Goal: Information Seeking & Learning: Learn about a topic

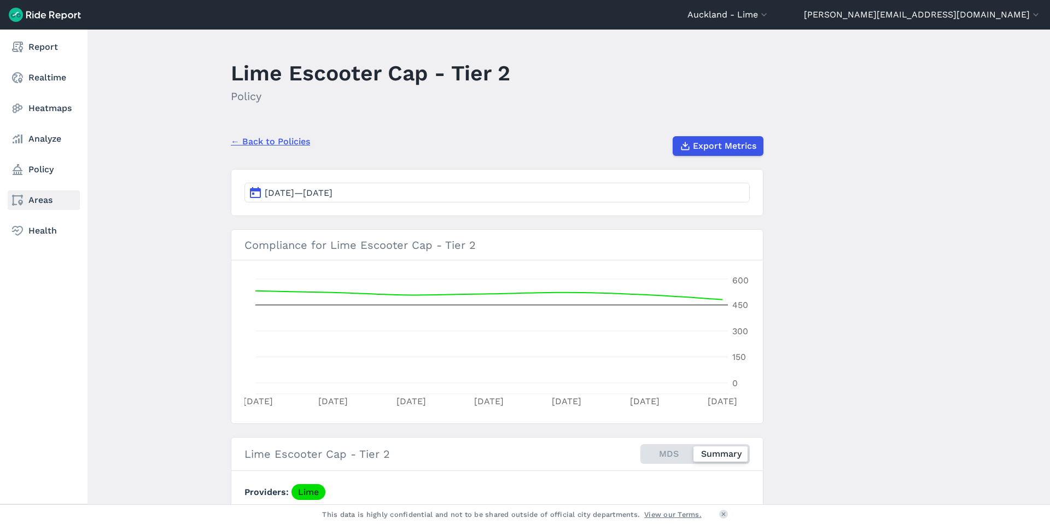
click at [12, 204] on icon at bounding box center [17, 200] width 13 height 13
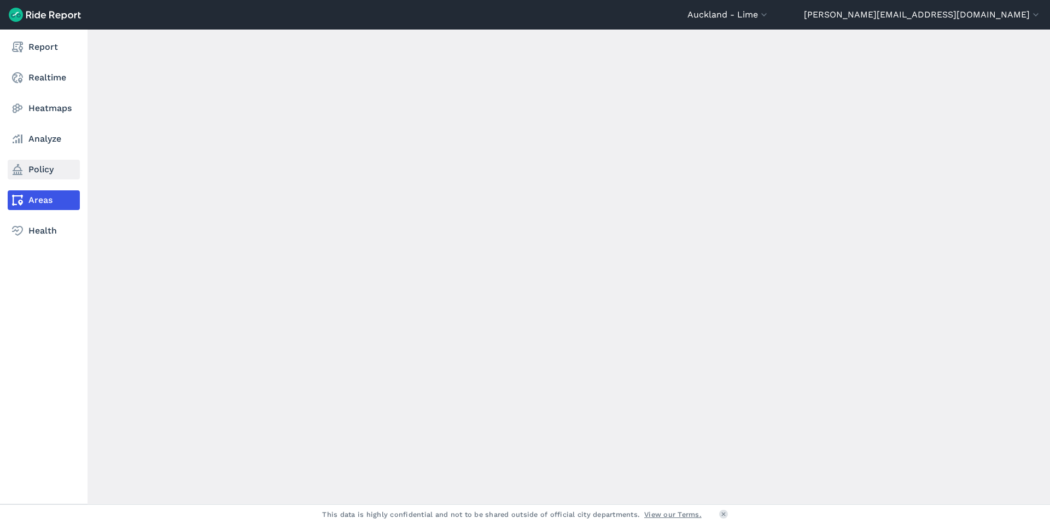
click at [38, 174] on link "Policy" at bounding box center [44, 170] width 72 height 20
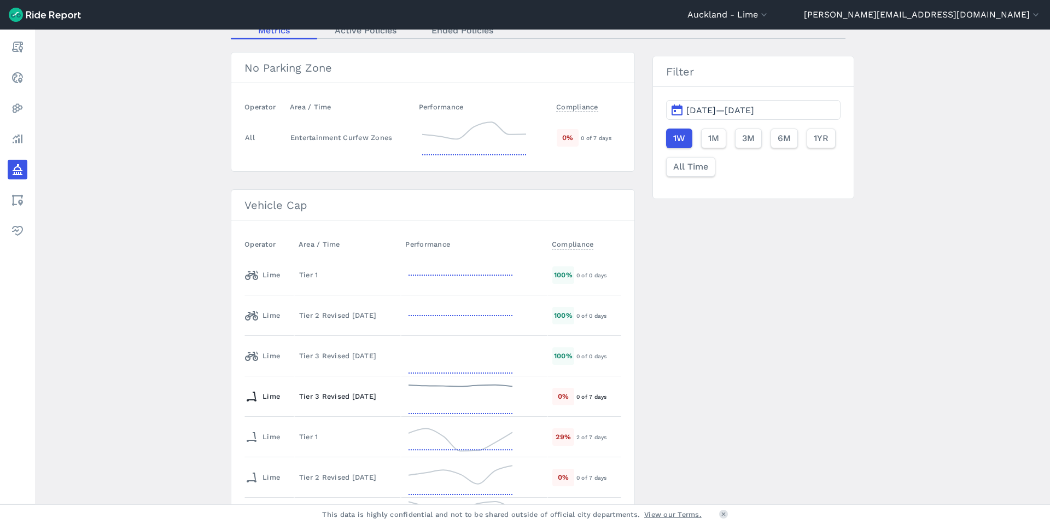
scroll to position [122, 0]
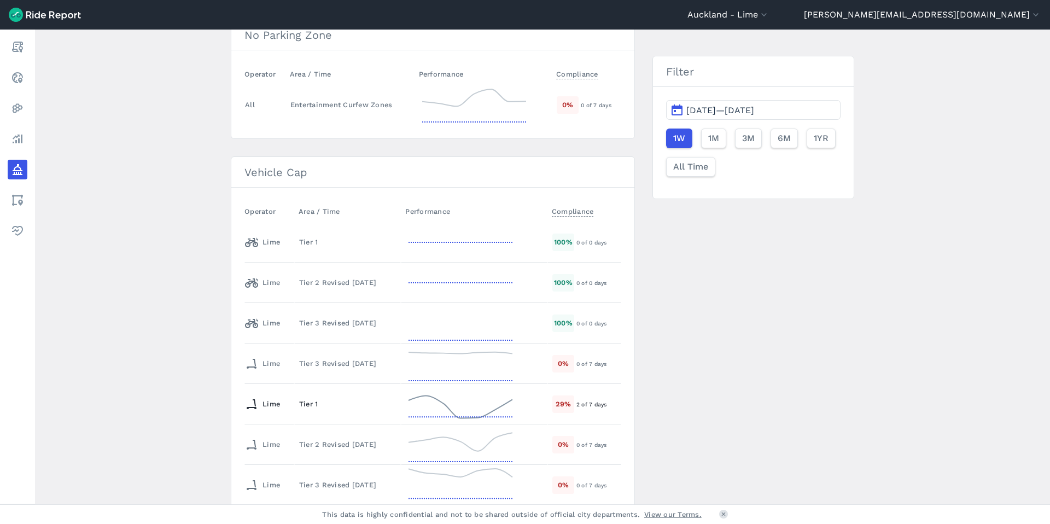
click at [332, 407] on div "Tier 1" at bounding box center [347, 404] width 97 height 10
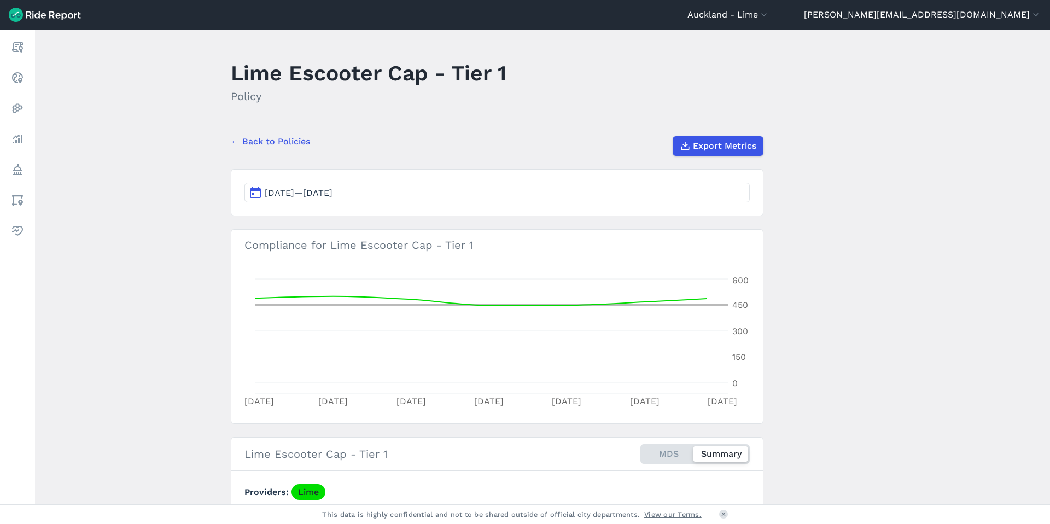
click at [672, 174] on section "[DATE]—[DATE]" at bounding box center [497, 192] width 533 height 47
click at [659, 189] on button "[DATE]—[DATE]" at bounding box center [496, 193] width 505 height 20
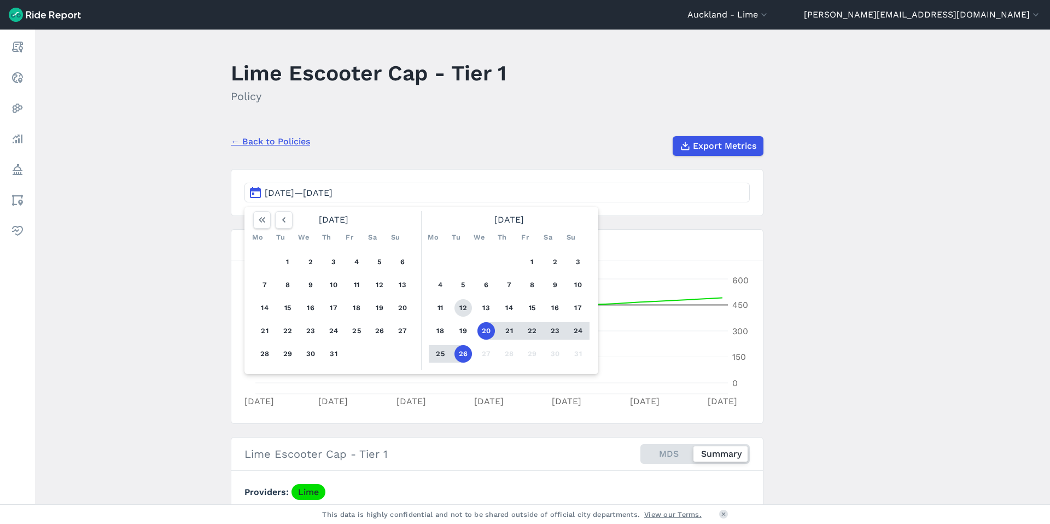
drag, startPoint x: 441, startPoint y: 311, endPoint x: 461, endPoint y: 311, distance: 19.7
click at [442, 311] on button "11" at bounding box center [439, 307] width 17 height 17
click at [580, 307] on button "17" at bounding box center [577, 307] width 17 height 17
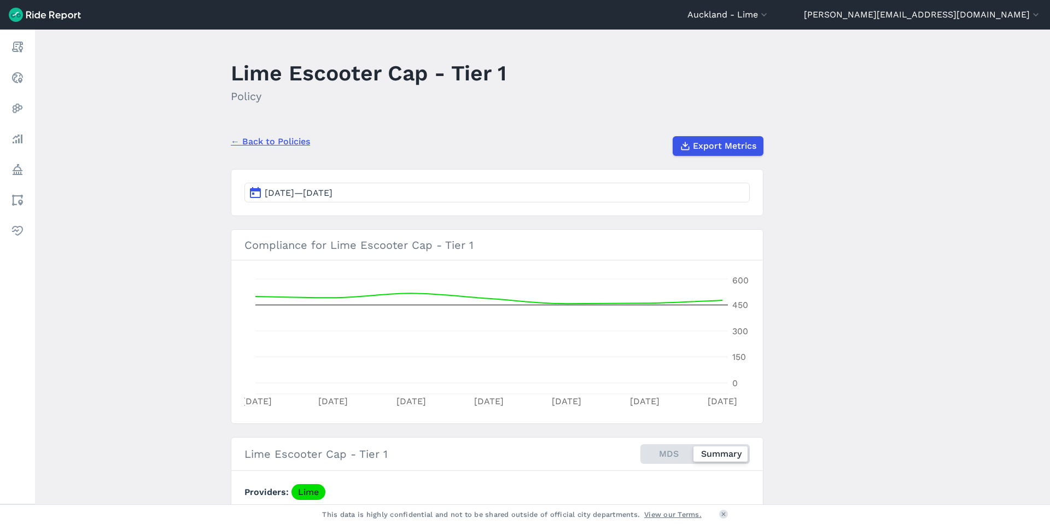
click at [449, 190] on button "[DATE]—[DATE]" at bounding box center [496, 193] width 505 height 20
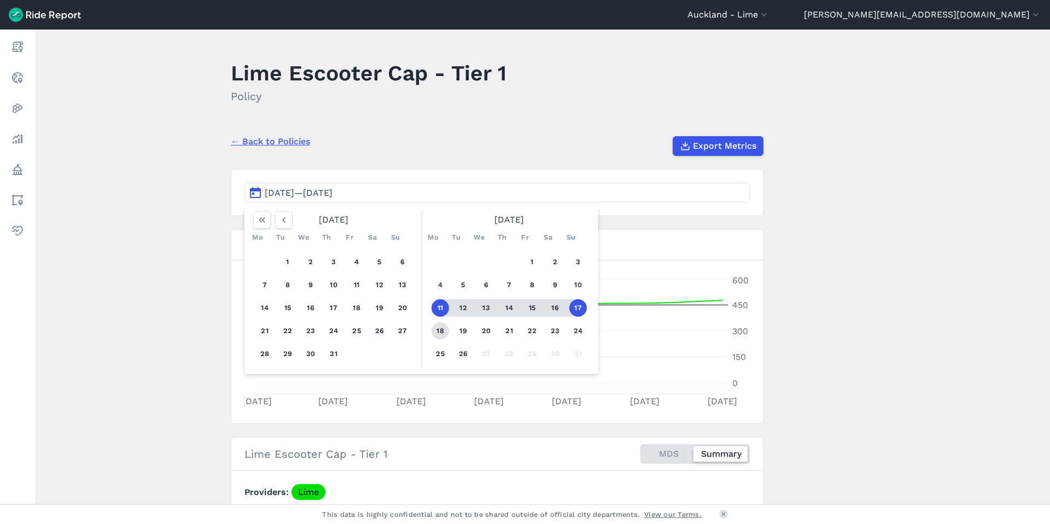
click at [441, 333] on button "18" at bounding box center [439, 330] width 17 height 17
click at [577, 331] on button "24" at bounding box center [577, 330] width 17 height 17
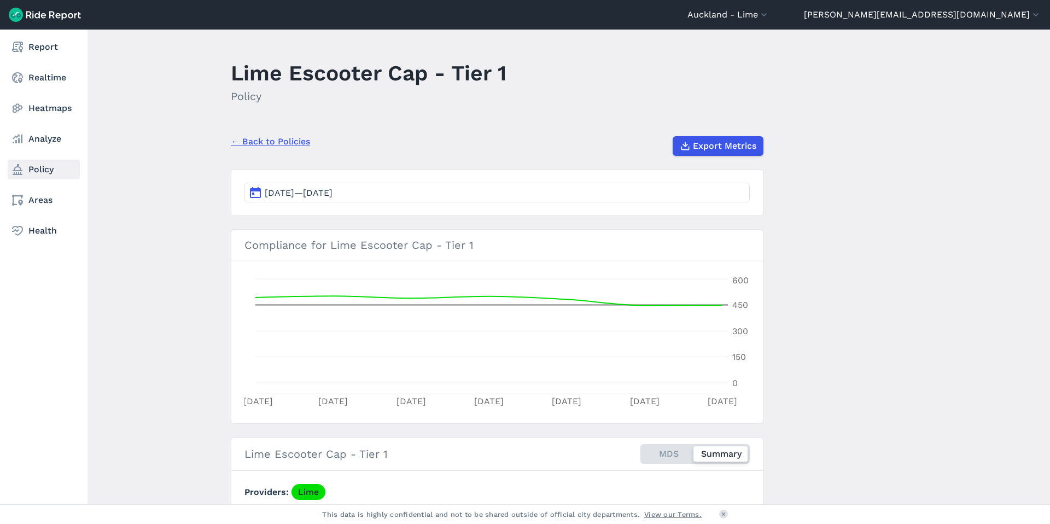
click at [29, 177] on link "Policy" at bounding box center [44, 170] width 72 height 20
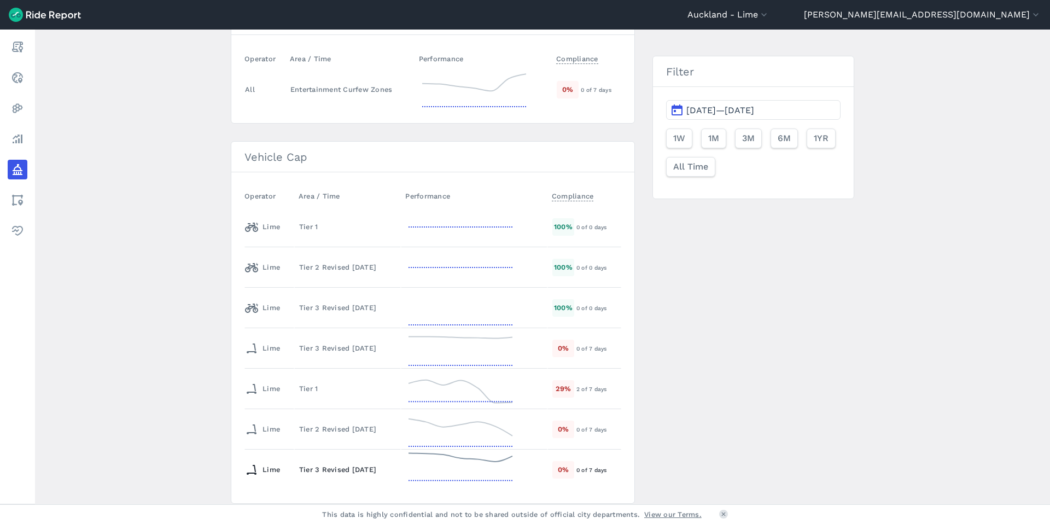
scroll to position [176, 0]
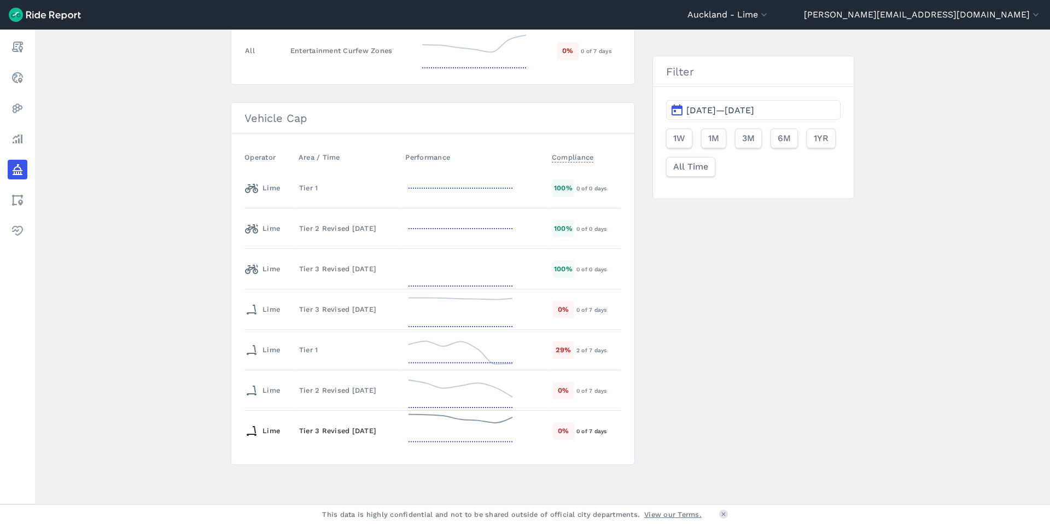
click at [336, 435] on div "Tier 3 Revised [DATE]" at bounding box center [347, 430] width 97 height 10
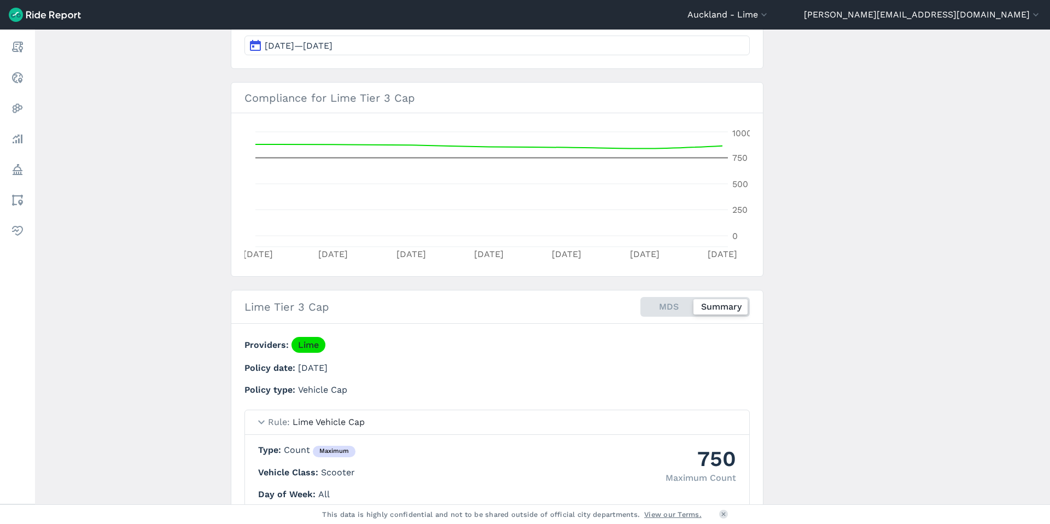
scroll to position [110, 0]
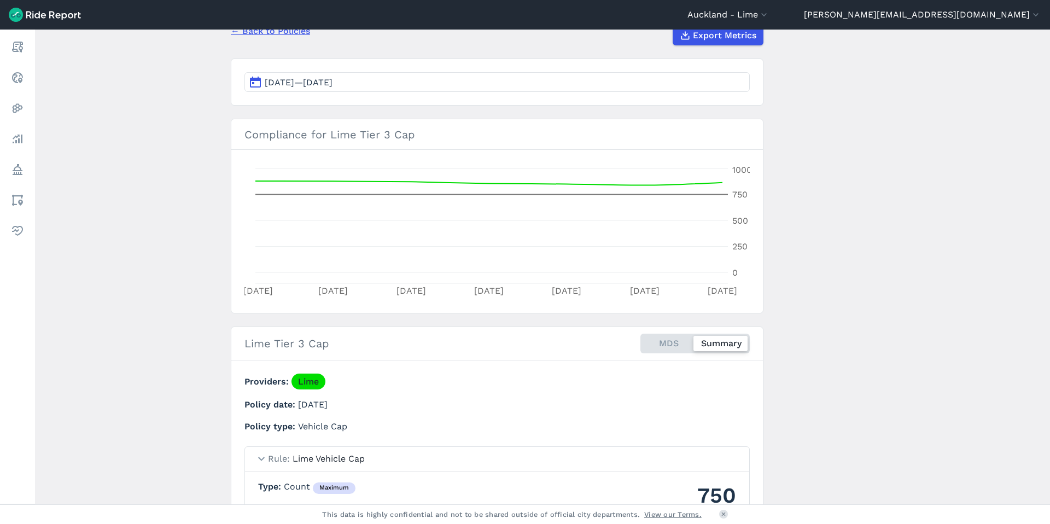
click at [399, 85] on button "[DATE]—[DATE]" at bounding box center [496, 82] width 505 height 20
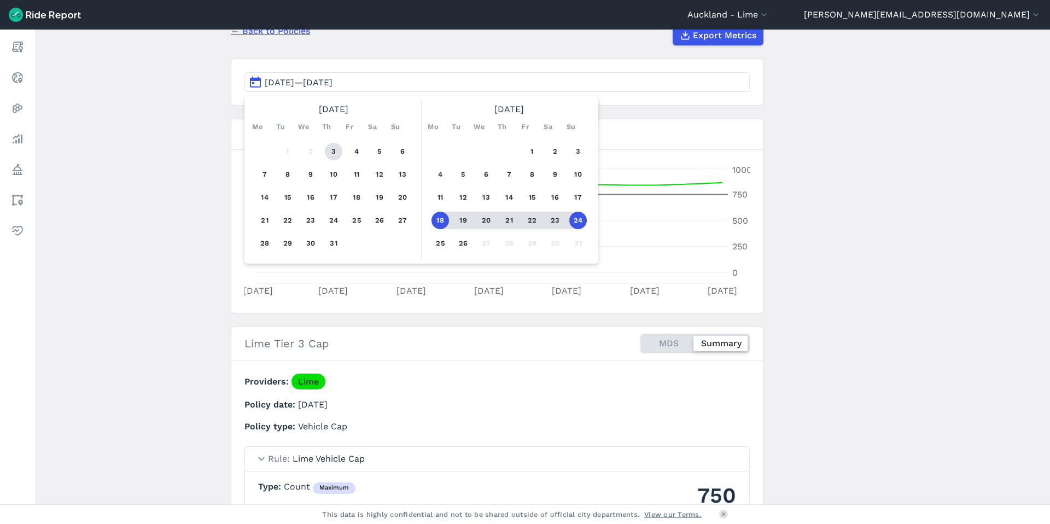
click at [333, 151] on button "3" at bounding box center [333, 151] width 17 height 17
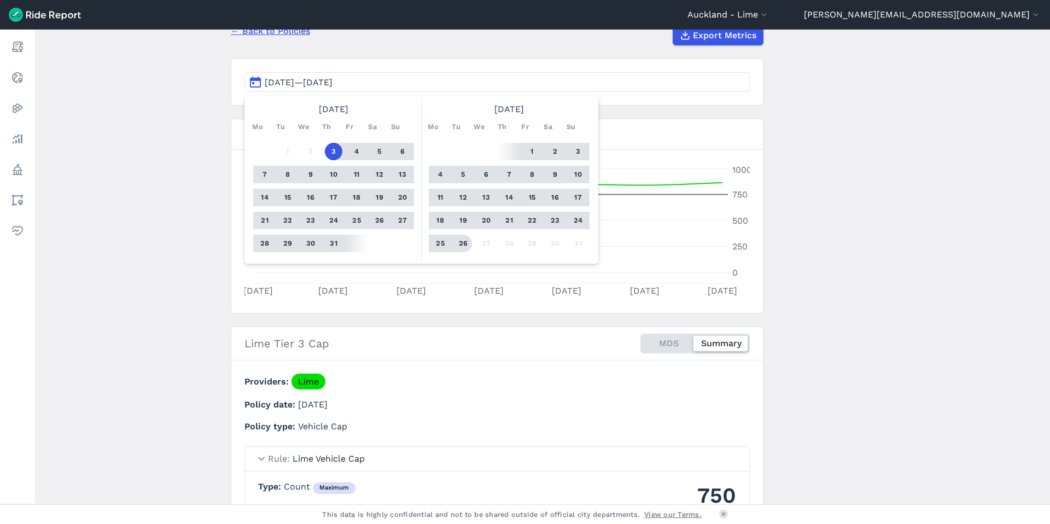
click at [459, 241] on button "26" at bounding box center [462, 243] width 17 height 17
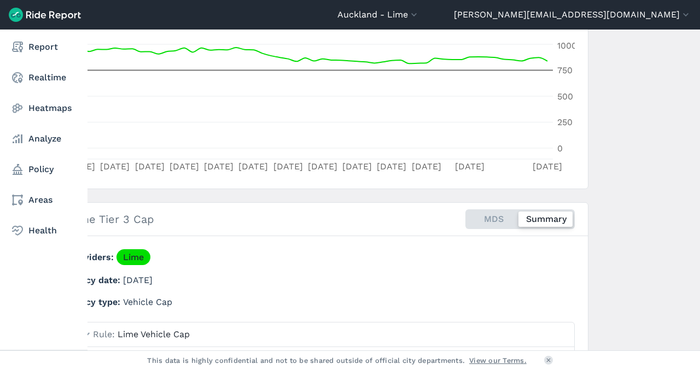
scroll to position [235, 0]
